Goal: Find specific page/section: Find specific page/section

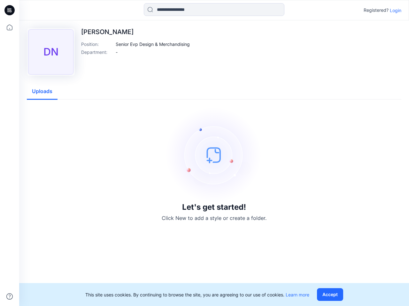
click at [204, 153] on img at bounding box center [214, 155] width 96 height 96
click at [10, 10] on icon at bounding box center [10, 10] width 3 height 0
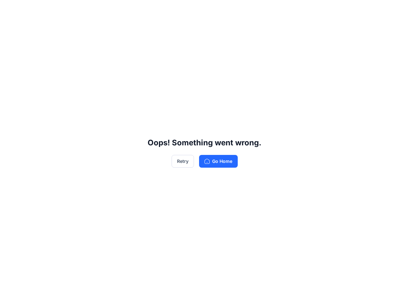
click at [10, 297] on div "Oops! Something went wrong. Retry Go Home" at bounding box center [204, 153] width 409 height 306
click at [214, 10] on div "Oops! Something went wrong. Retry Go Home" at bounding box center [204, 153] width 409 height 306
click at [395, 10] on div "Oops! Something went wrong. Retry Go Home" at bounding box center [204, 153] width 409 height 306
click at [153, 44] on div "Oops! Something went wrong. Retry Go Home" at bounding box center [204, 153] width 409 height 306
click at [42, 92] on div "Oops! Something went wrong. Retry Go Home" at bounding box center [204, 153] width 409 height 306
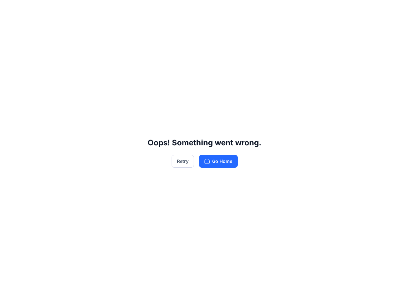
click at [331, 295] on div "Oops! Something went wrong. Retry Go Home" at bounding box center [204, 153] width 409 height 306
